Goal: Task Accomplishment & Management: Manage account settings

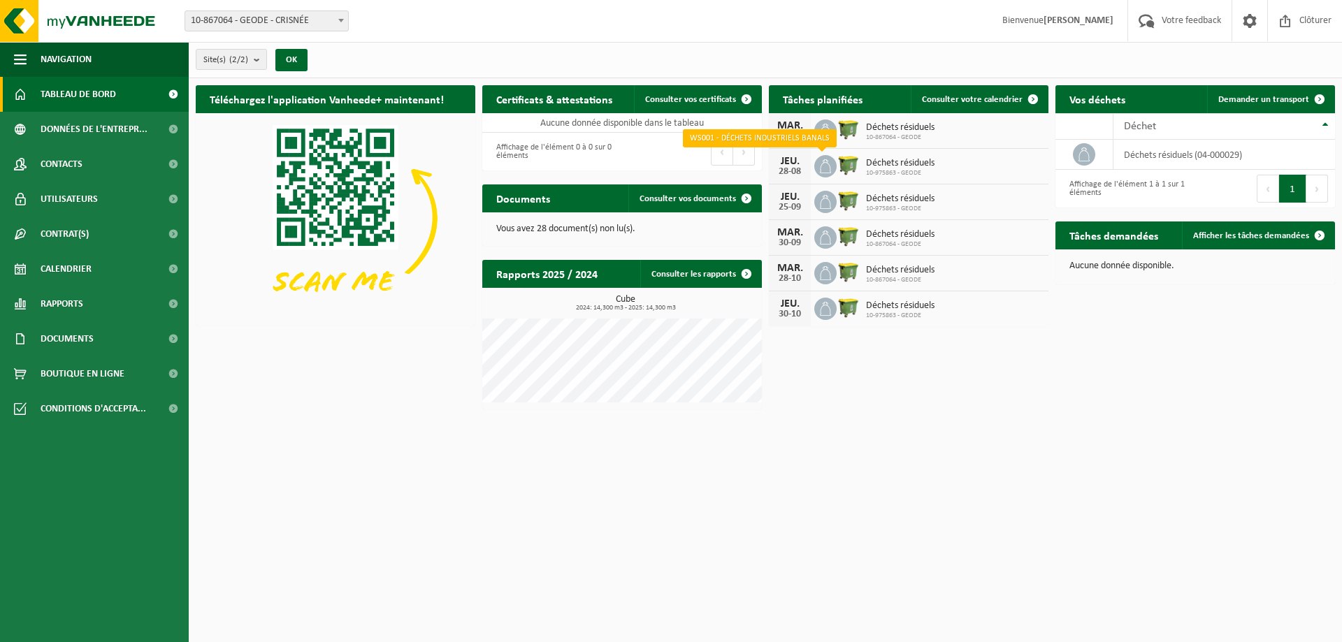
click at [829, 168] on icon at bounding box center [825, 166] width 14 height 14
click at [965, 102] on span "Consulter votre calendrier" at bounding box center [972, 99] width 101 height 9
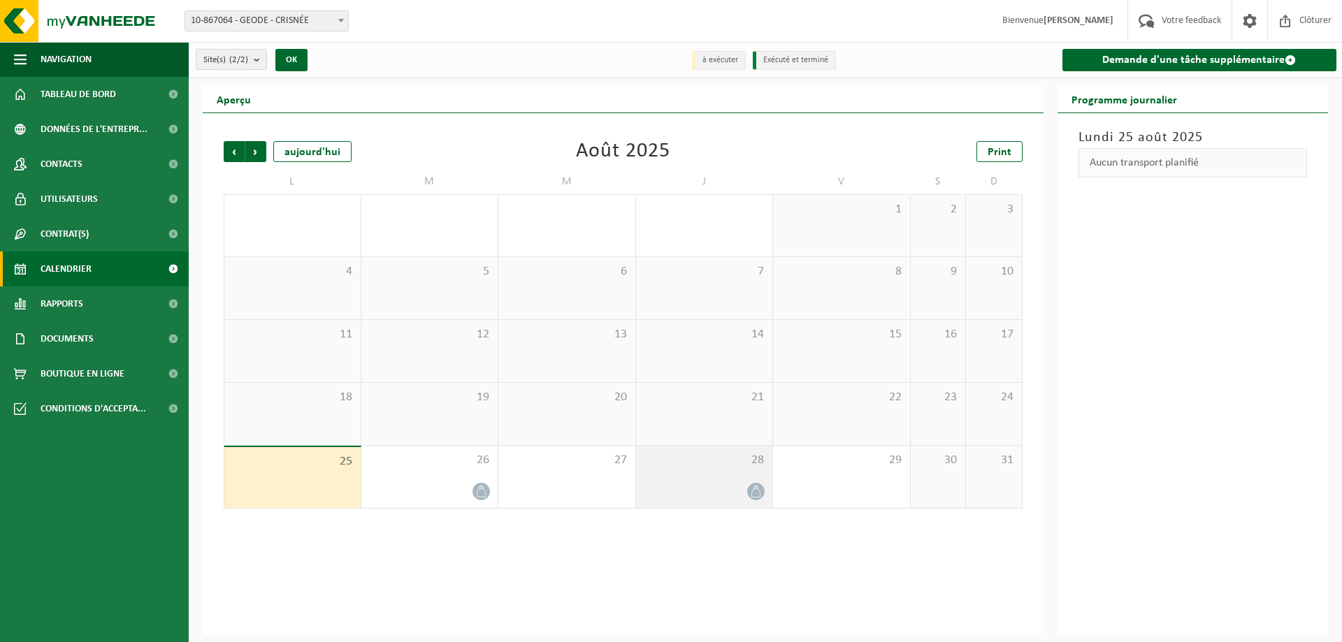
click at [732, 485] on div at bounding box center [704, 491] width 123 height 19
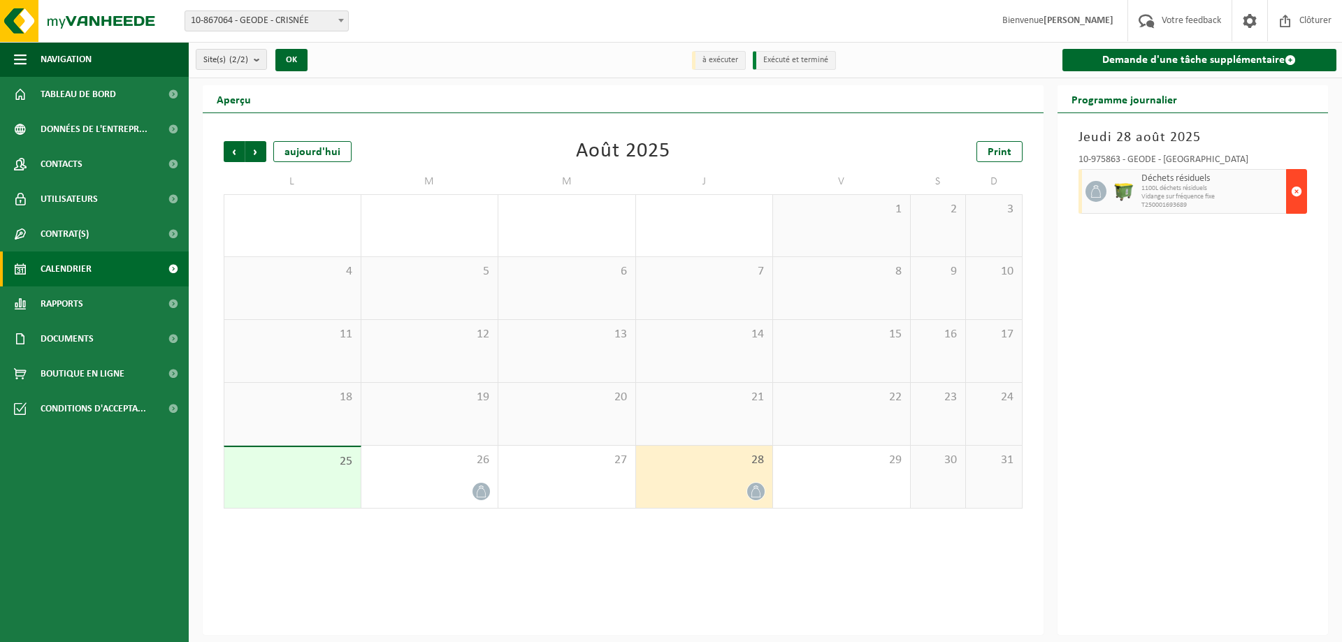
click at [1294, 191] on span "button" at bounding box center [1296, 192] width 11 height 28
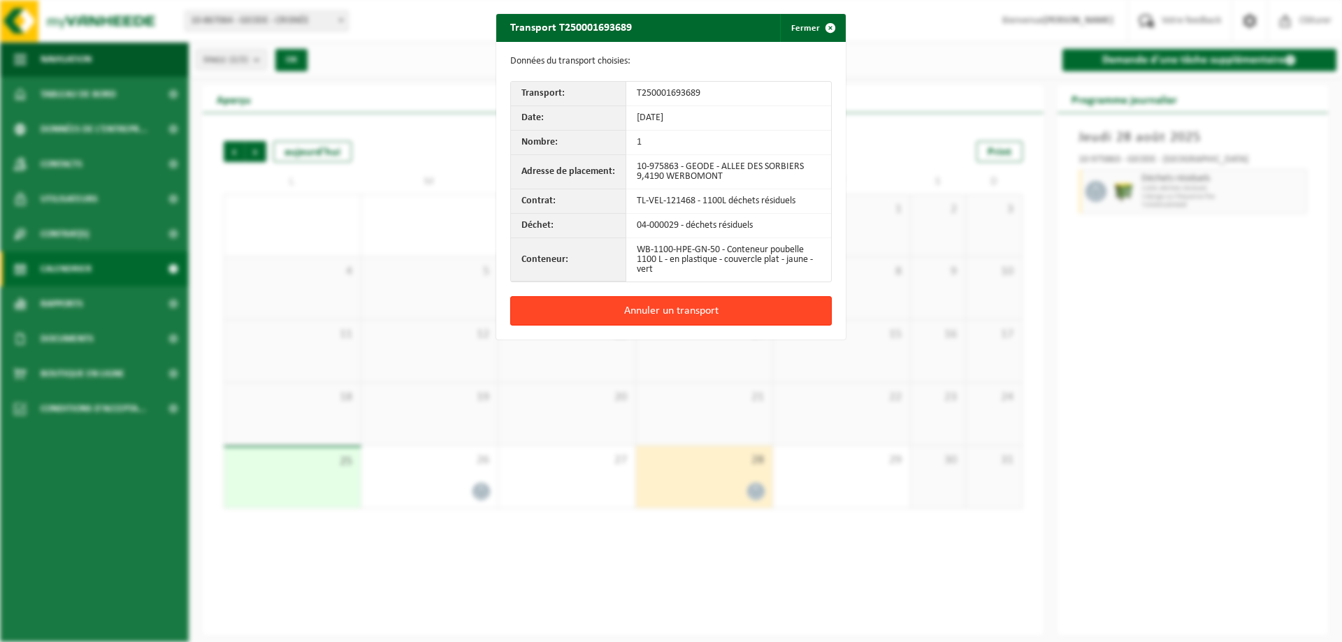
click at [646, 309] on button "Annuler un transport" at bounding box center [670, 310] width 321 height 29
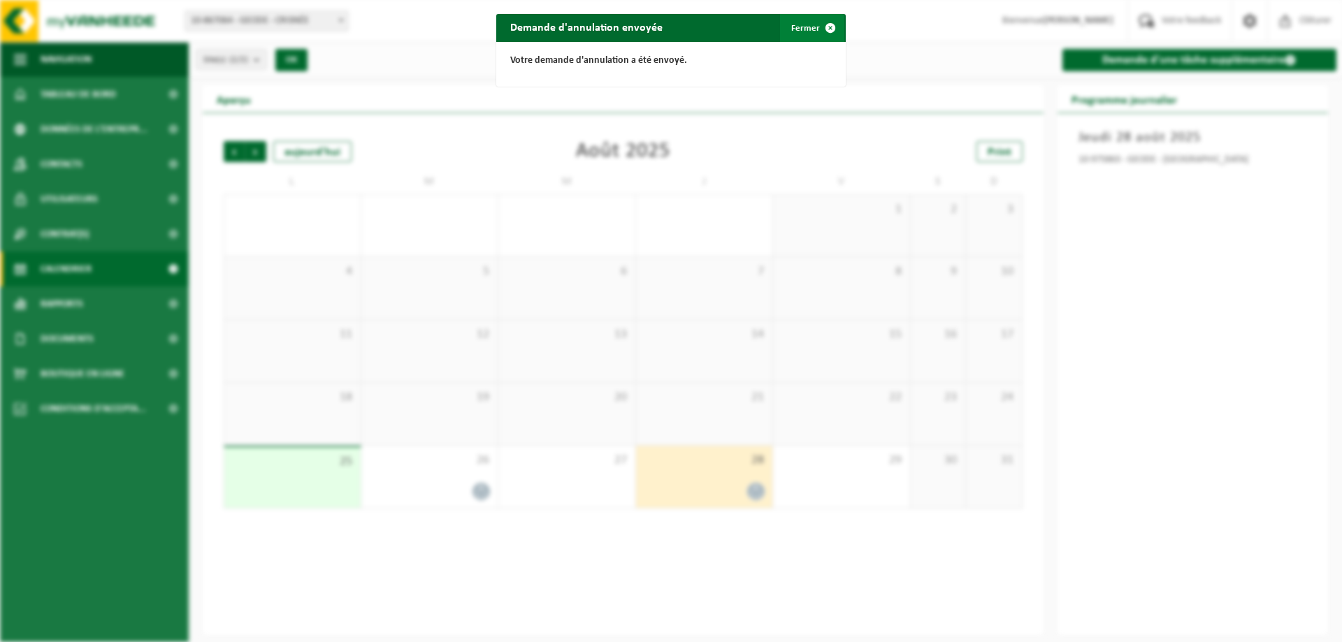
click at [792, 24] on button "Fermer" at bounding box center [812, 28] width 64 height 28
